Goal: Navigation & Orientation: Find specific page/section

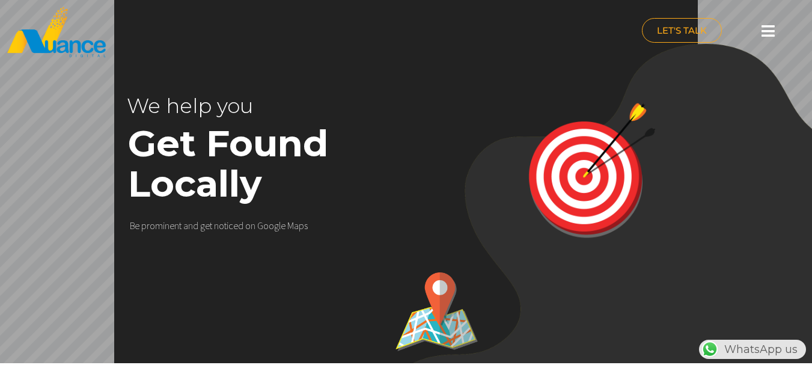
click at [771, 28] on icon at bounding box center [768, 30] width 13 height 15
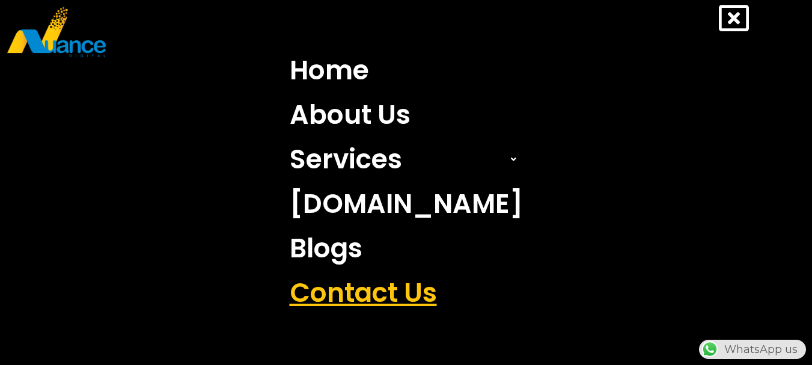
scroll to position [0, 316]
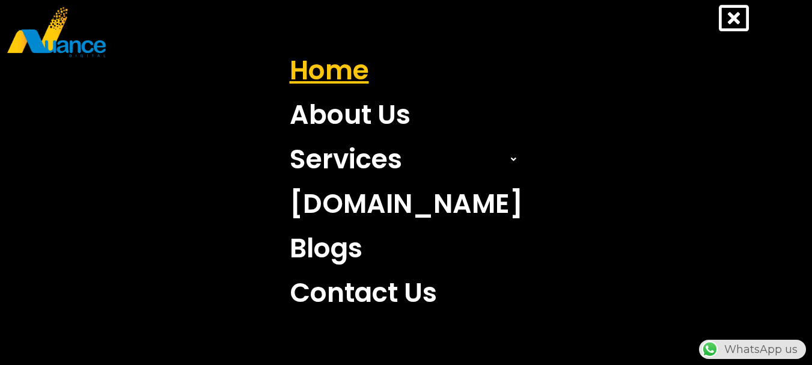
click at [353, 73] on link "Home" at bounding box center [406, 70] width 251 height 44
